Goal: Navigation & Orientation: Find specific page/section

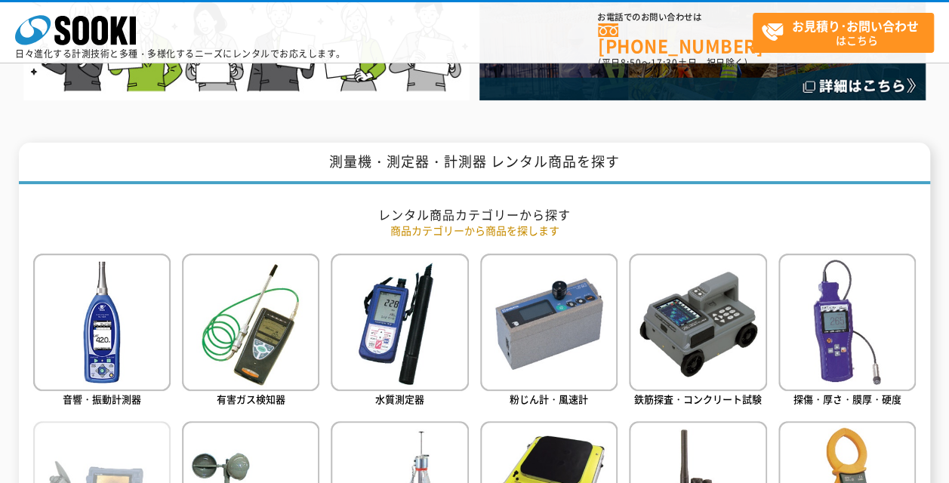
scroll to position [604, 0]
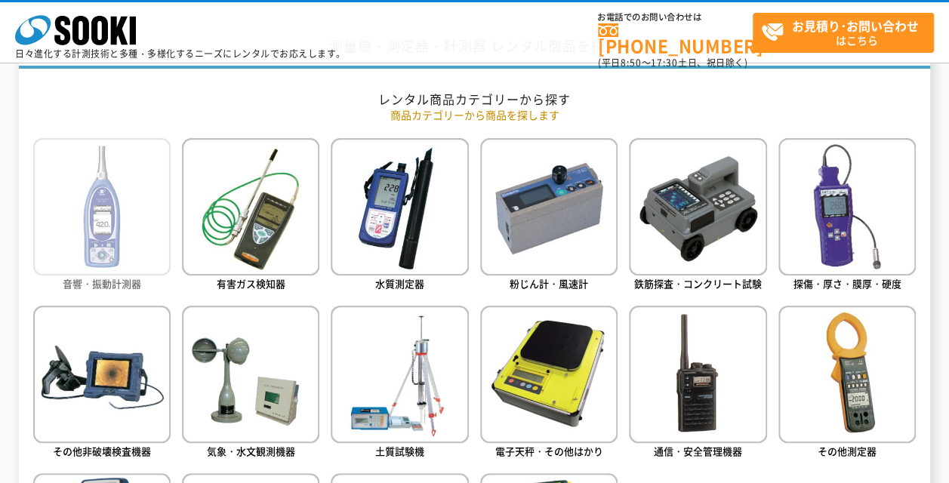
click at [136, 262] on img at bounding box center [101, 206] width 137 height 137
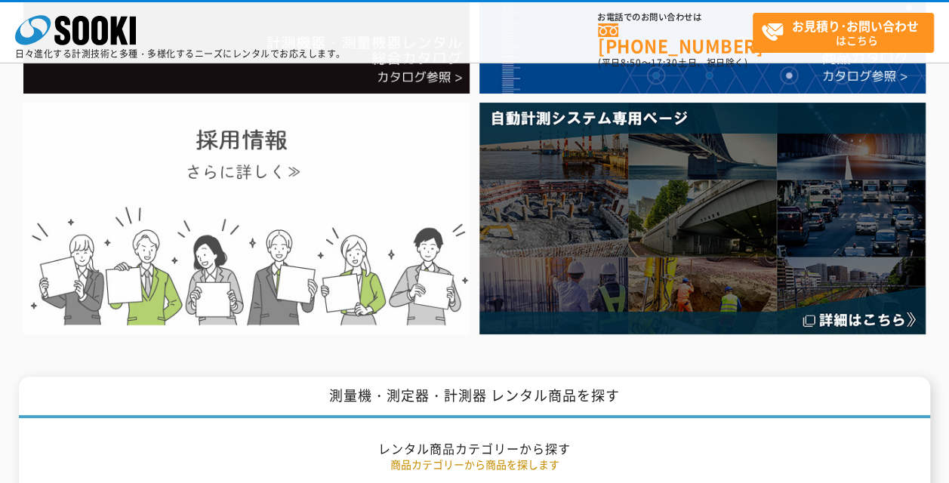
scroll to position [0, 0]
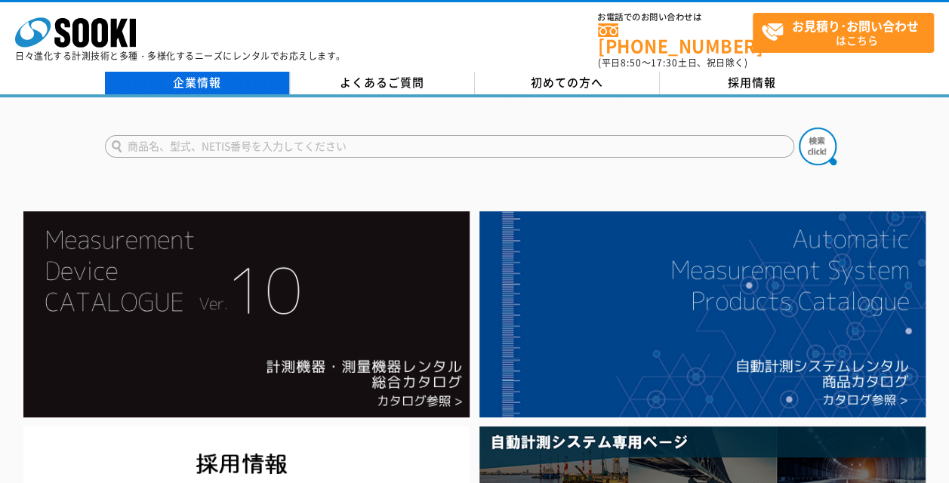
click at [208, 72] on link "企業情報" at bounding box center [197, 83] width 185 height 23
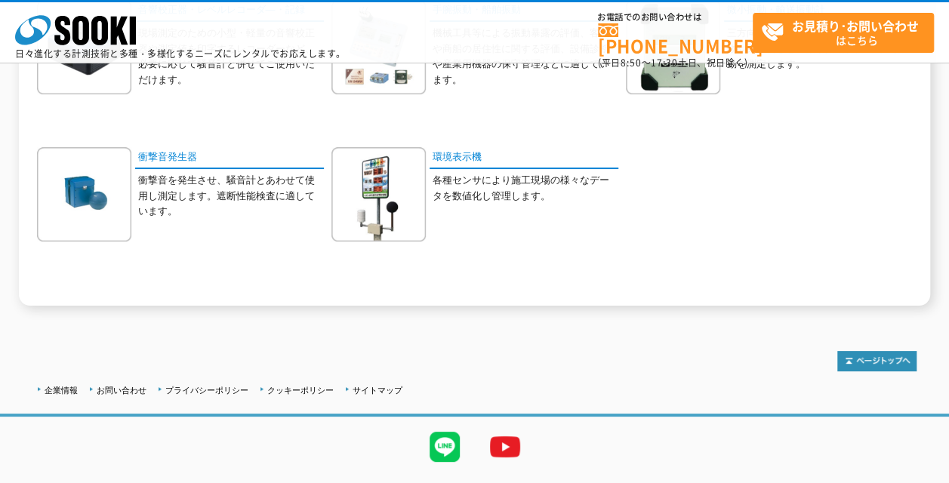
scroll to position [583, 0]
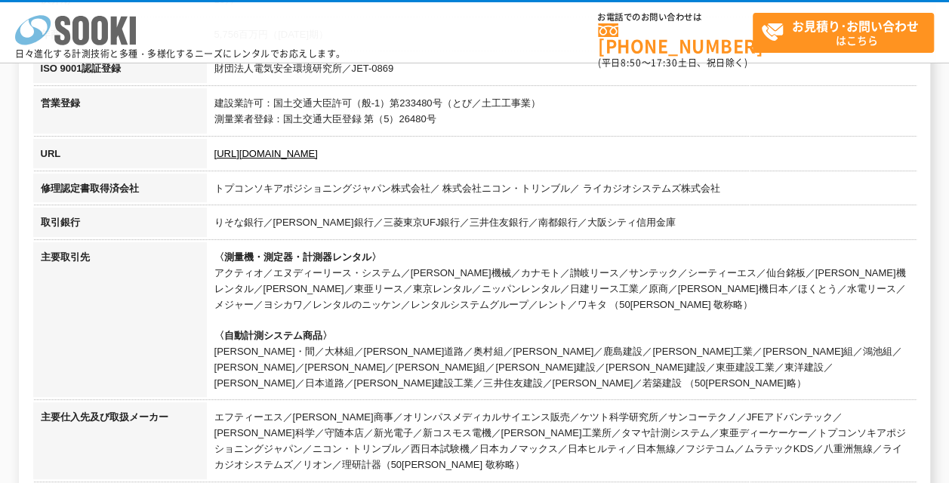
scroll to position [604, 0]
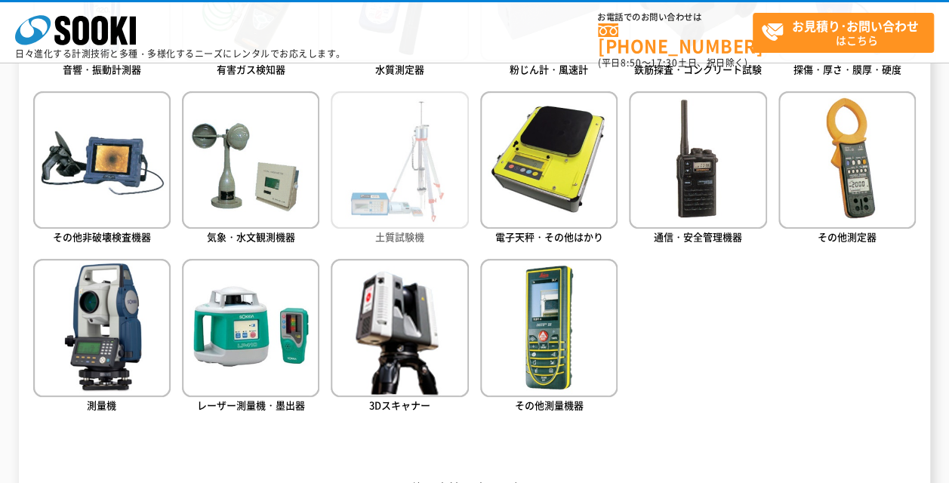
scroll to position [906, 0]
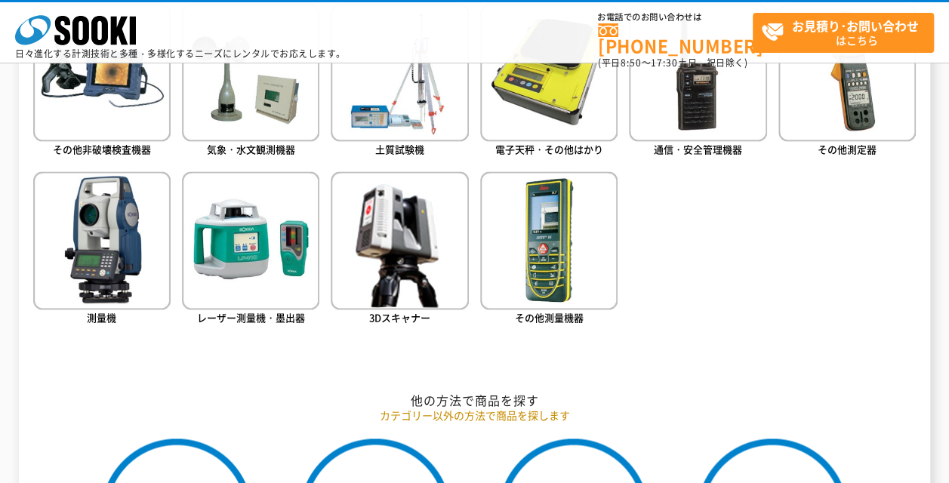
click at [26, 261] on div "測量機・測定器・計測器 レンタル商品を探す レンタル商品カテゴリーから探す 商品カテゴリーから商品を探します 音響・振動計測器 有害ガス検知器 水質測定器 粉…" at bounding box center [474, 366] width 911 height 1283
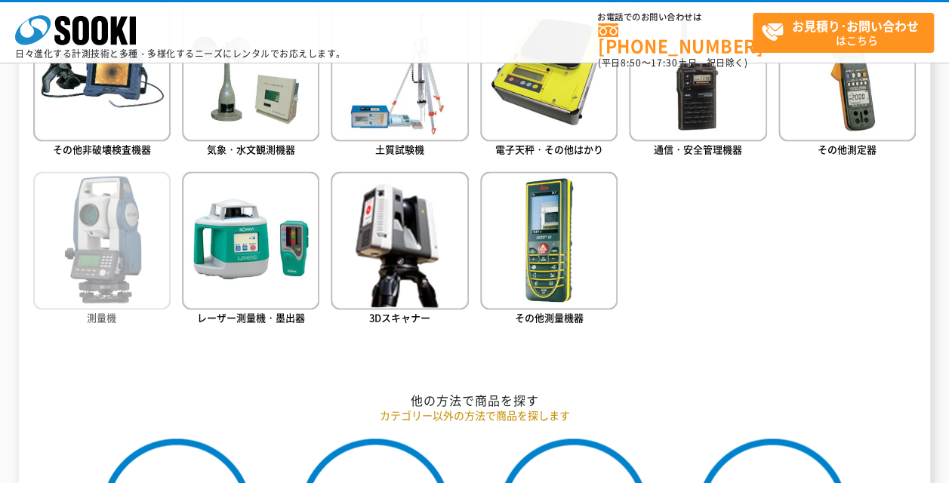
click at [91, 269] on img at bounding box center [101, 239] width 137 height 137
click at [113, 270] on img at bounding box center [101, 239] width 137 height 137
click at [91, 265] on img at bounding box center [101, 239] width 137 height 137
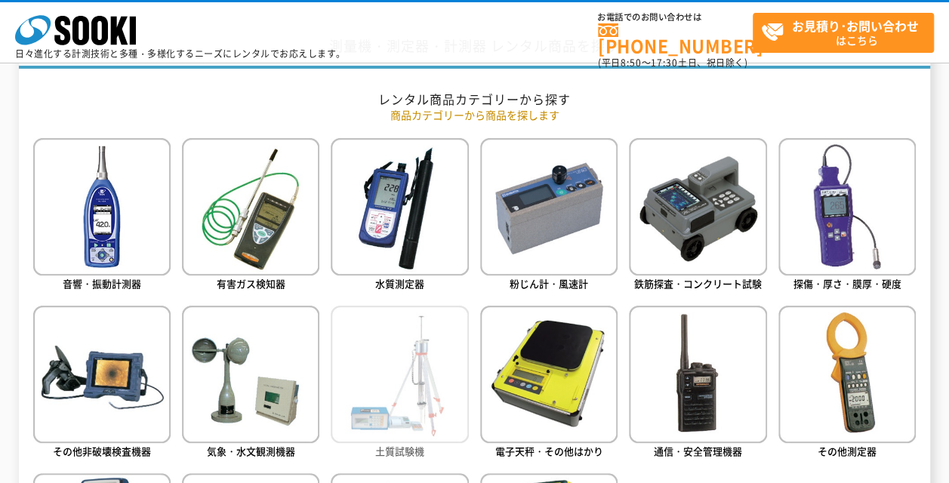
scroll to position [378, 0]
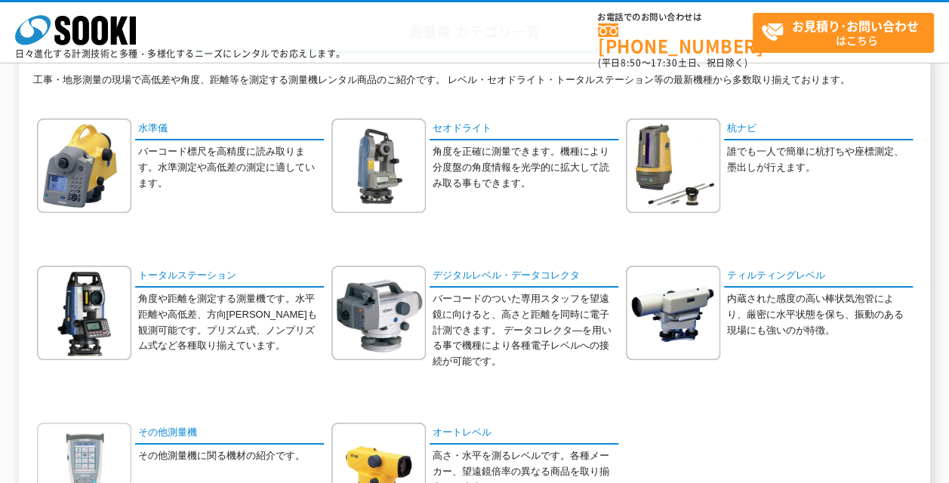
scroll to position [151, 0]
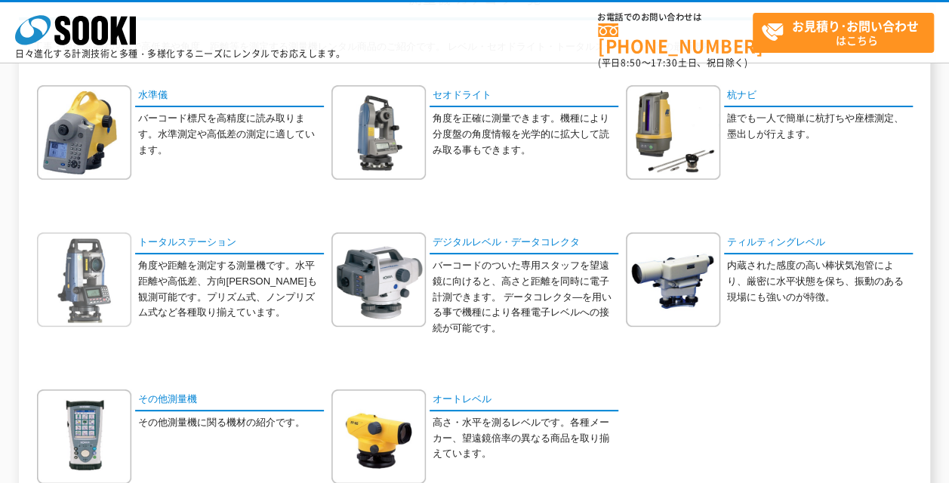
click at [111, 310] on img at bounding box center [84, 280] width 94 height 94
